Goal: Task Accomplishment & Management: Manage account settings

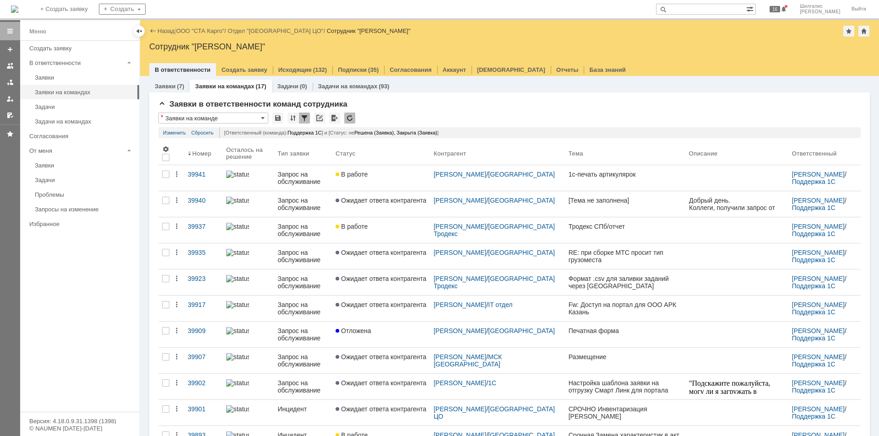
click at [176, 32] on div "|" at bounding box center [174, 30] width 1 height 7
click at [207, 32] on link "ООО "СТА Карго"" at bounding box center [200, 30] width 49 height 7
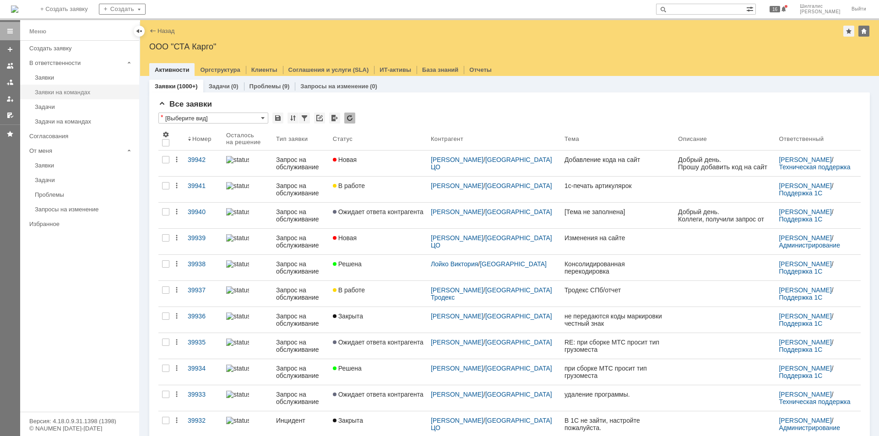
click at [55, 89] on div "Заявки на командах" at bounding box center [84, 92] width 99 height 7
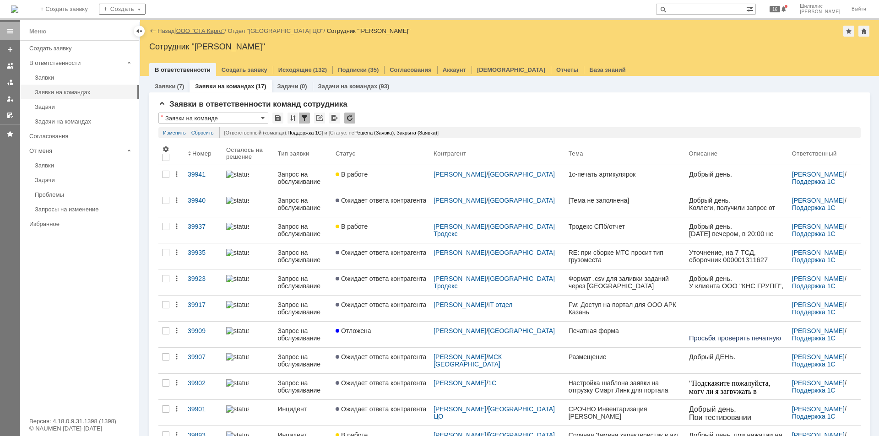
click at [192, 32] on link "ООО "СТА Карго"" at bounding box center [200, 30] width 49 height 7
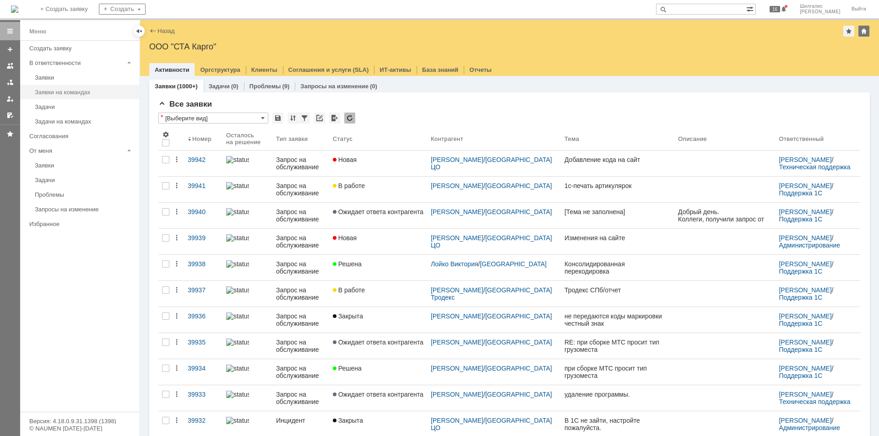
click at [74, 91] on div "Заявки на командах" at bounding box center [84, 92] width 99 height 7
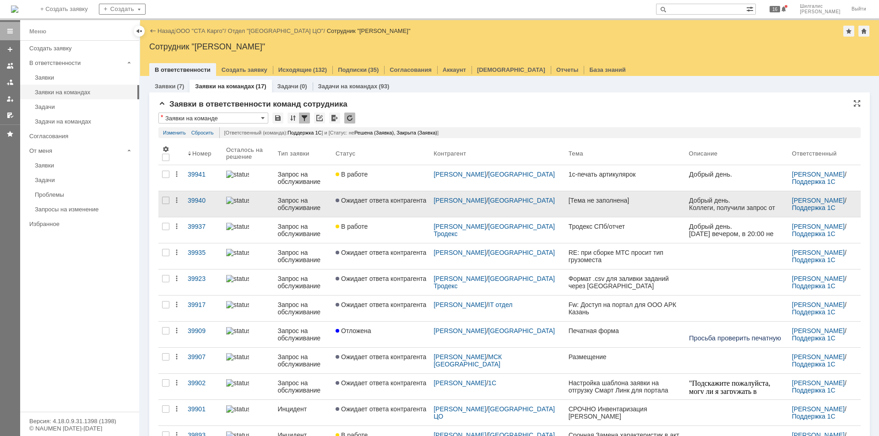
click at [392, 206] on link "Ожидает ответа контрагента" at bounding box center [381, 204] width 98 height 26
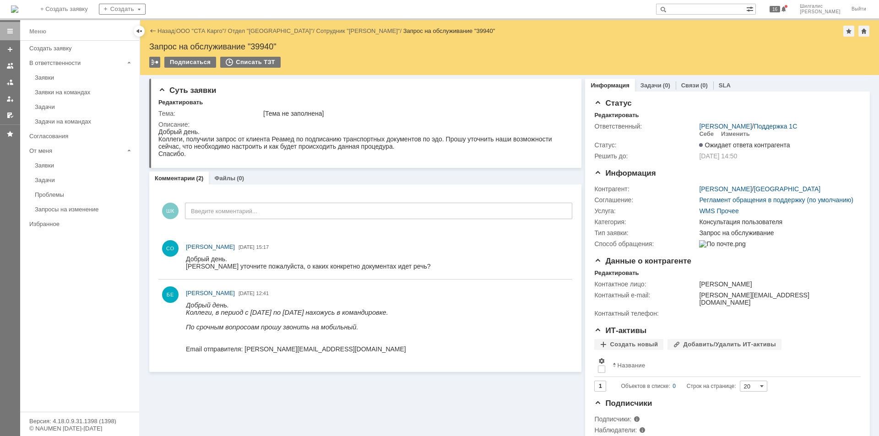
click at [53, 91] on div "Заявки на командах" at bounding box center [84, 92] width 99 height 7
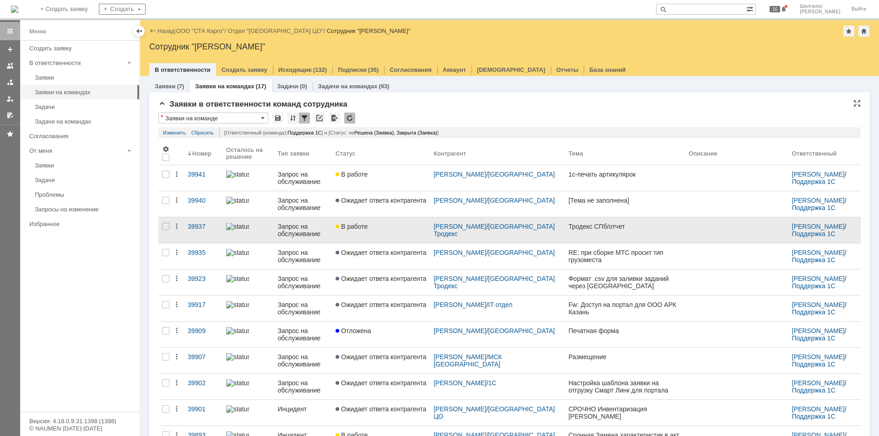
click at [368, 223] on span "В работе" at bounding box center [352, 226] width 32 height 7
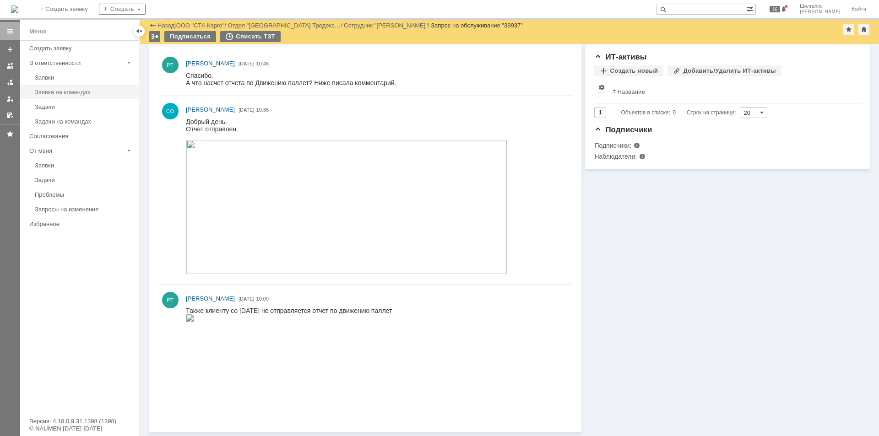
click at [70, 90] on div "Заявки на командах" at bounding box center [84, 92] width 99 height 7
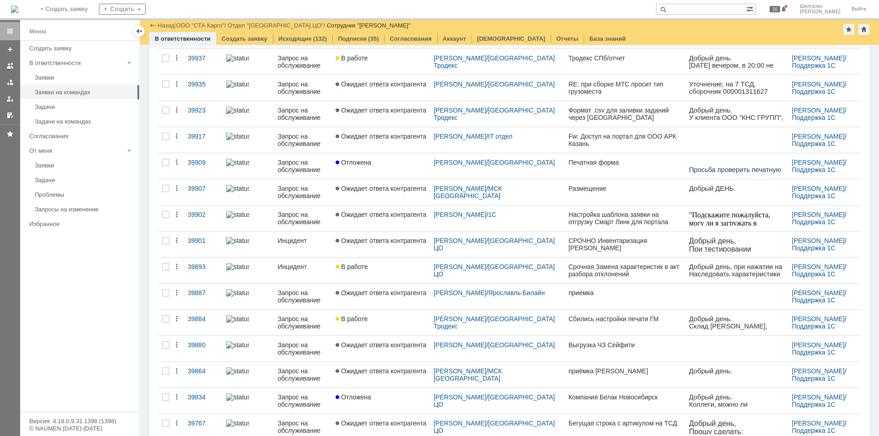
click at [353, 314] on link "В работе" at bounding box center [381, 323] width 98 height 26
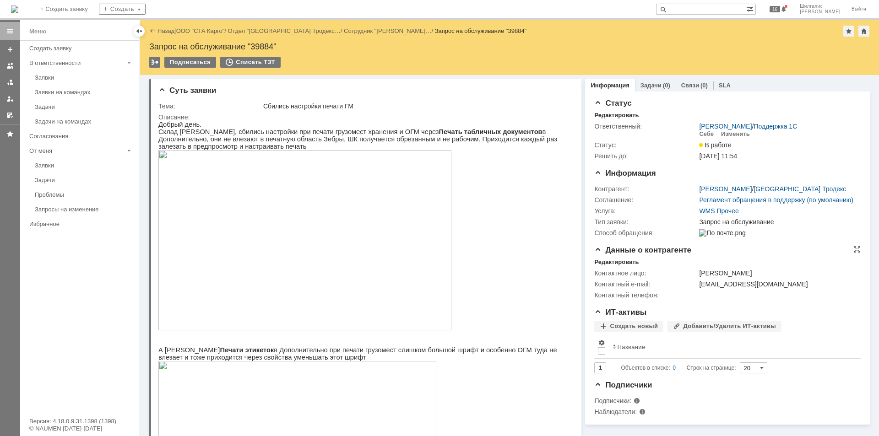
drag, startPoint x: 679, startPoint y: 372, endPoint x: 650, endPoint y: 271, distance: 104.8
click at [72, 88] on link "Заявки на командах" at bounding box center [84, 92] width 106 height 14
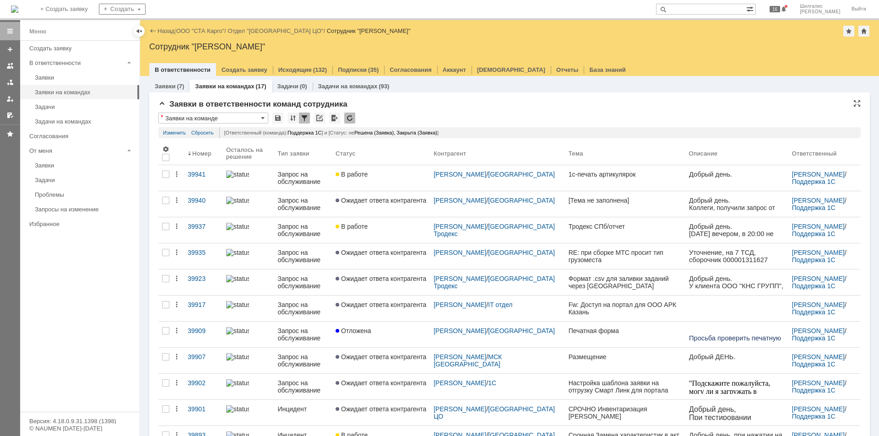
click at [436, 111] on div "Заявки в ответственности команд сотрудника * Заявки на команде Результаты поиск…" at bounding box center [509, 365] width 702 height 531
click at [210, 33] on link "ООО "СТА Карго"" at bounding box center [200, 30] width 49 height 7
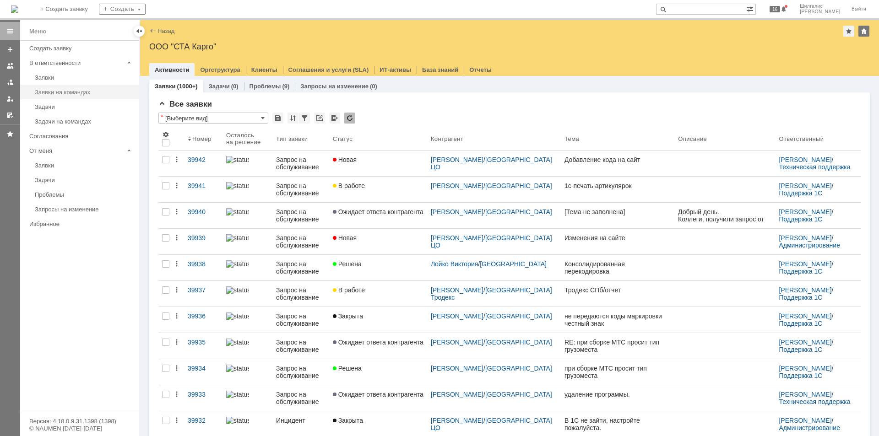
click at [44, 90] on div "Заявки на командах" at bounding box center [84, 92] width 99 height 7
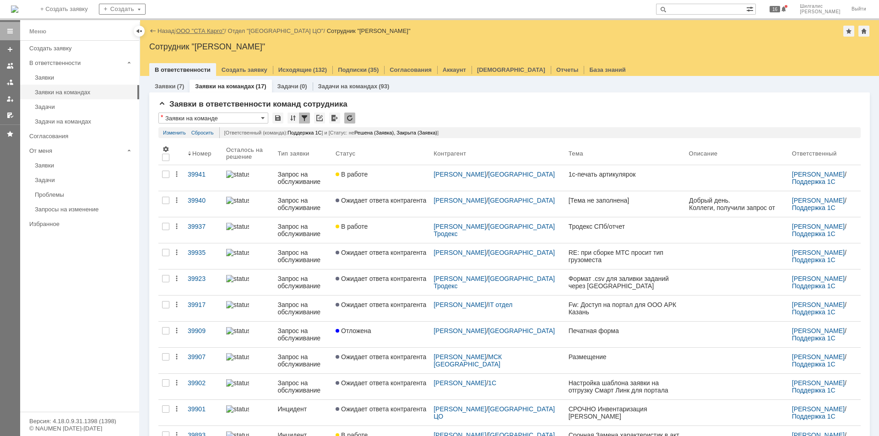
click at [198, 32] on link "ООО "СТА Карго"" at bounding box center [200, 30] width 49 height 7
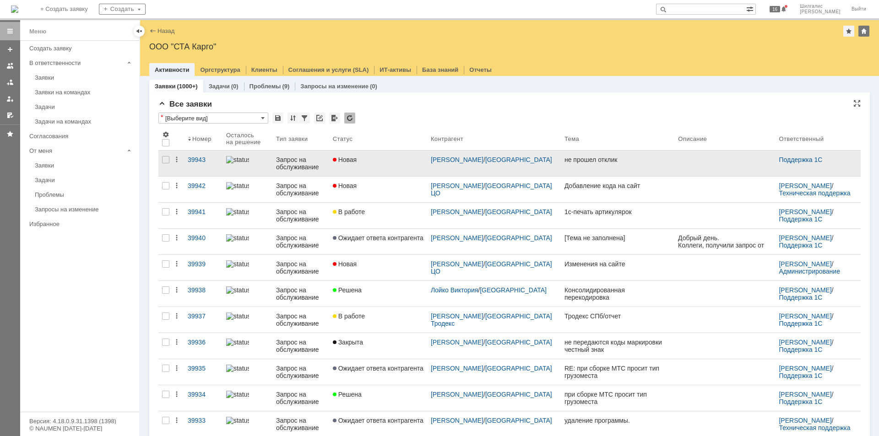
click at [379, 160] on div "Новая" at bounding box center [378, 159] width 91 height 7
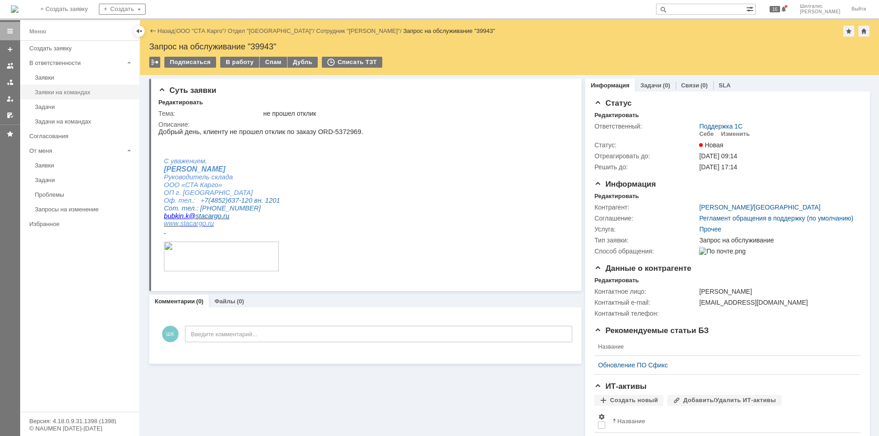
click at [72, 92] on div "Заявки на командах" at bounding box center [84, 92] width 99 height 7
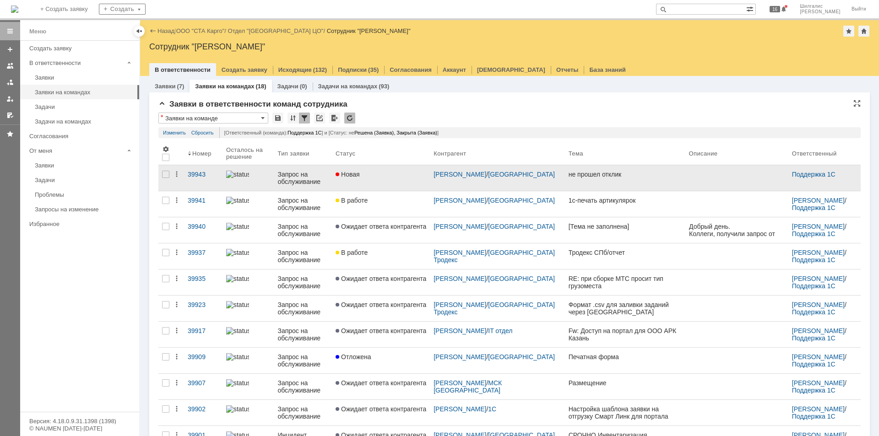
click at [360, 177] on span "Новая" at bounding box center [348, 174] width 24 height 7
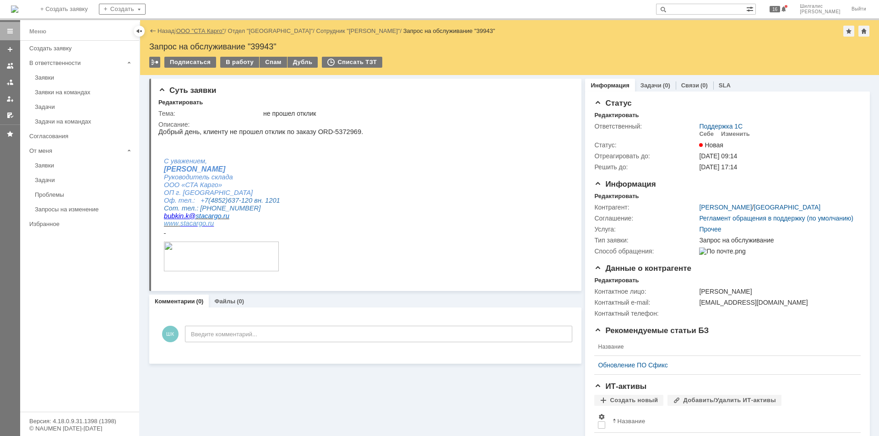
click at [211, 29] on link "ООО "СТА Карго"" at bounding box center [200, 30] width 49 height 7
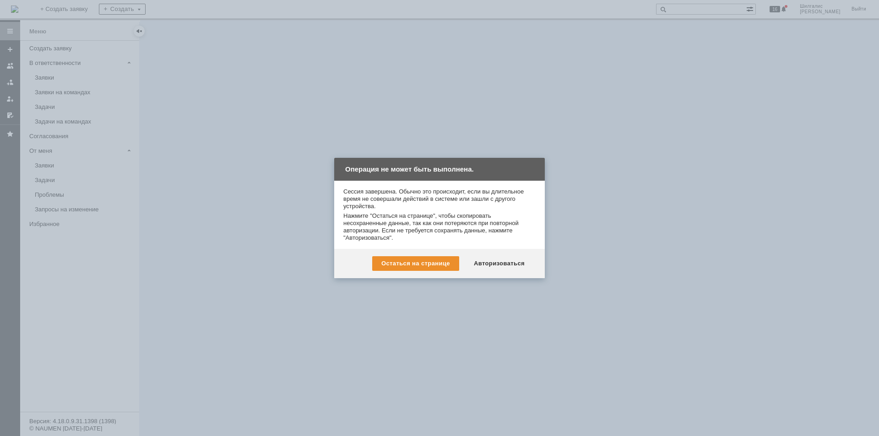
click at [509, 262] on div "Авторизоваться" at bounding box center [499, 263] width 69 height 15
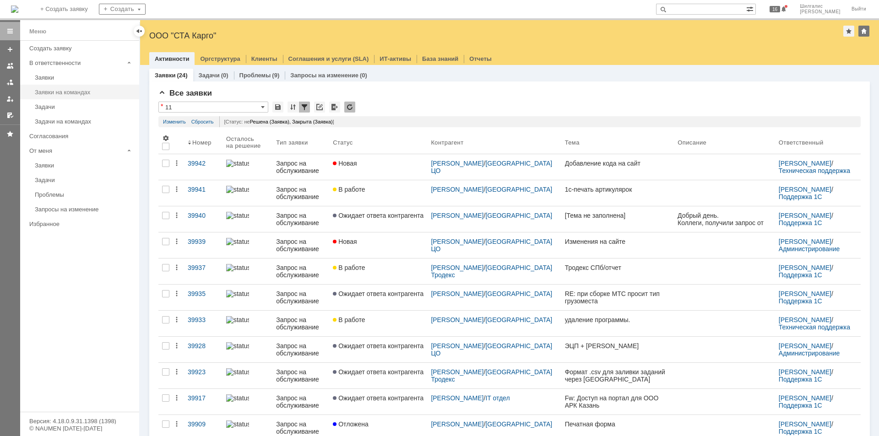
click at [76, 89] on div "Заявки на командах" at bounding box center [84, 92] width 99 height 7
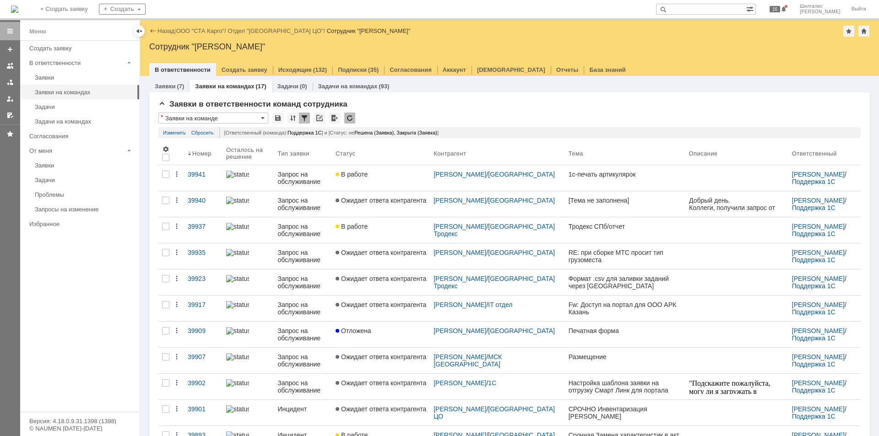
click at [209, 29] on link "ООО "СТА Карго"" at bounding box center [200, 30] width 49 height 7
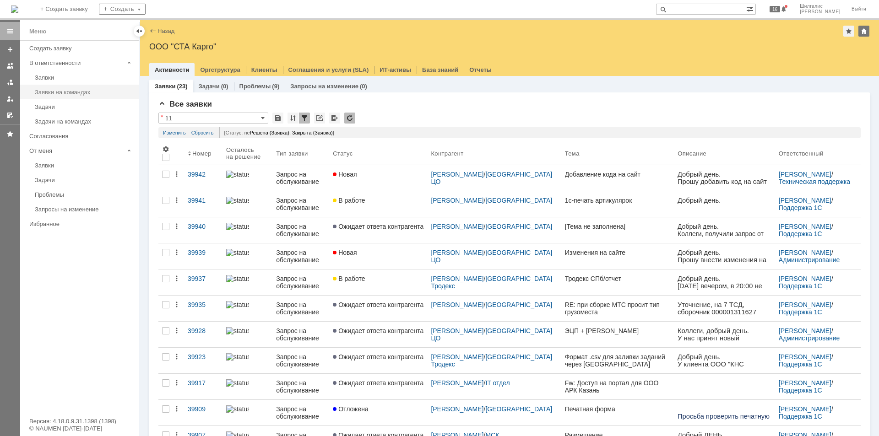
click at [62, 89] on div "Заявки на командах" at bounding box center [84, 92] width 99 height 7
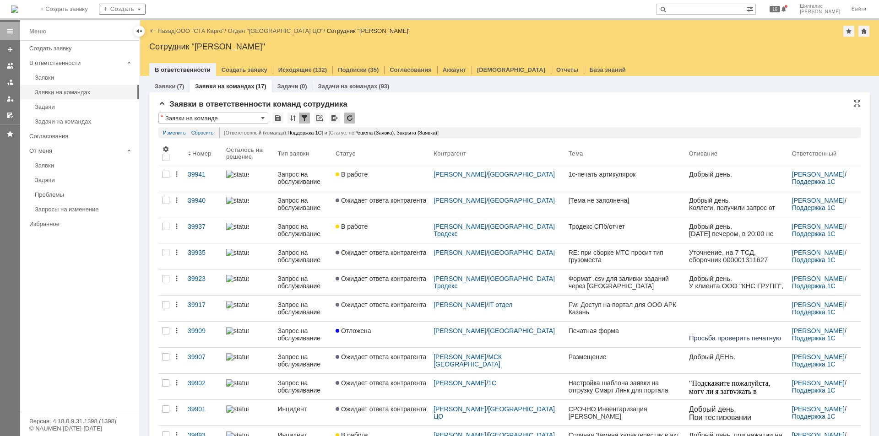
click at [470, 111] on div "Заявки в ответственности команд сотрудника * Заявки на команде Результаты поиск…" at bounding box center [509, 365] width 702 height 531
